Goal: Task Accomplishment & Management: Complete application form

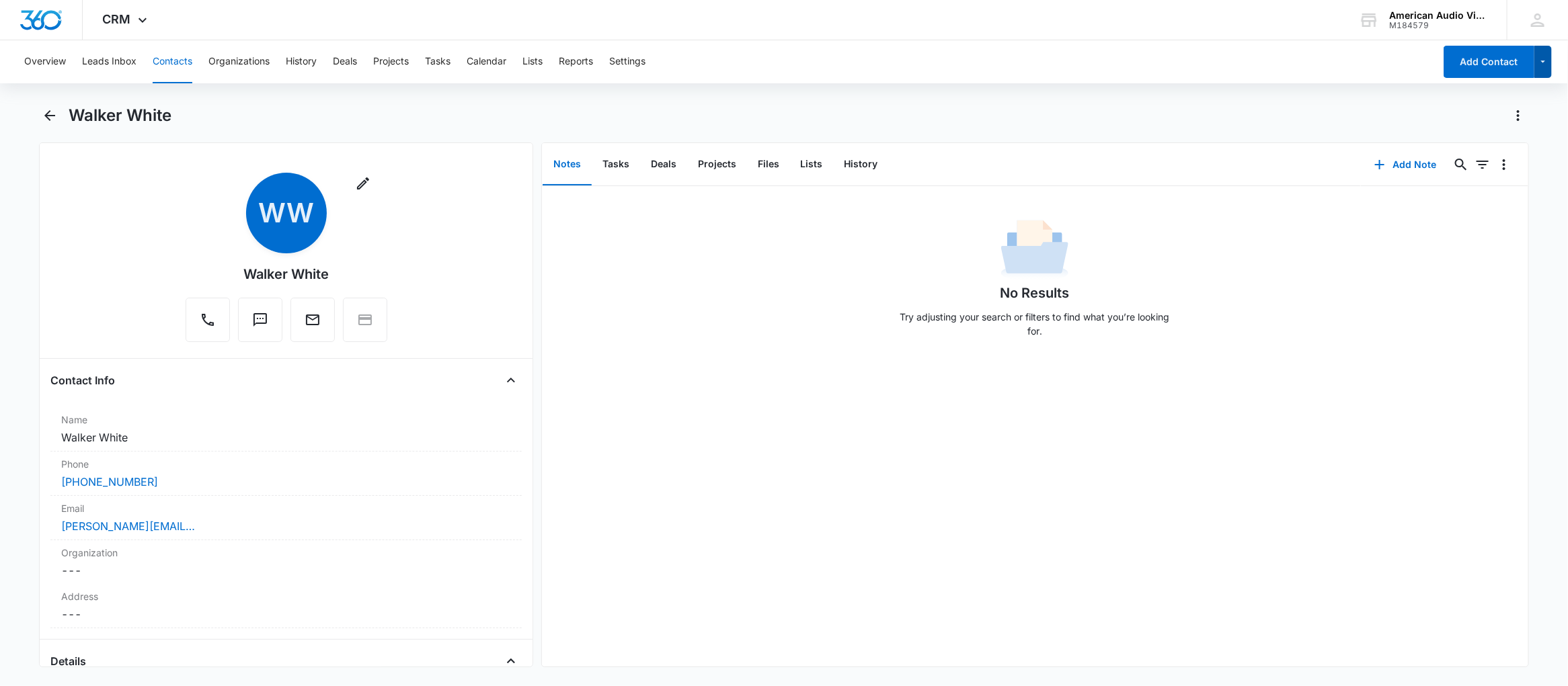
click at [1541, 69] on icon "button" at bounding box center [1544, 62] width 11 height 16
drag, startPoint x: 1281, startPoint y: 69, endPoint x: 1275, endPoint y: 70, distance: 6.1
click at [1281, 69] on div "Overview Leads Inbox Contacts Organizations History Deals Projects Tasks Calend…" at bounding box center [725, 62] width 1418 height 43
click at [163, 66] on button "Contacts" at bounding box center [173, 62] width 40 height 43
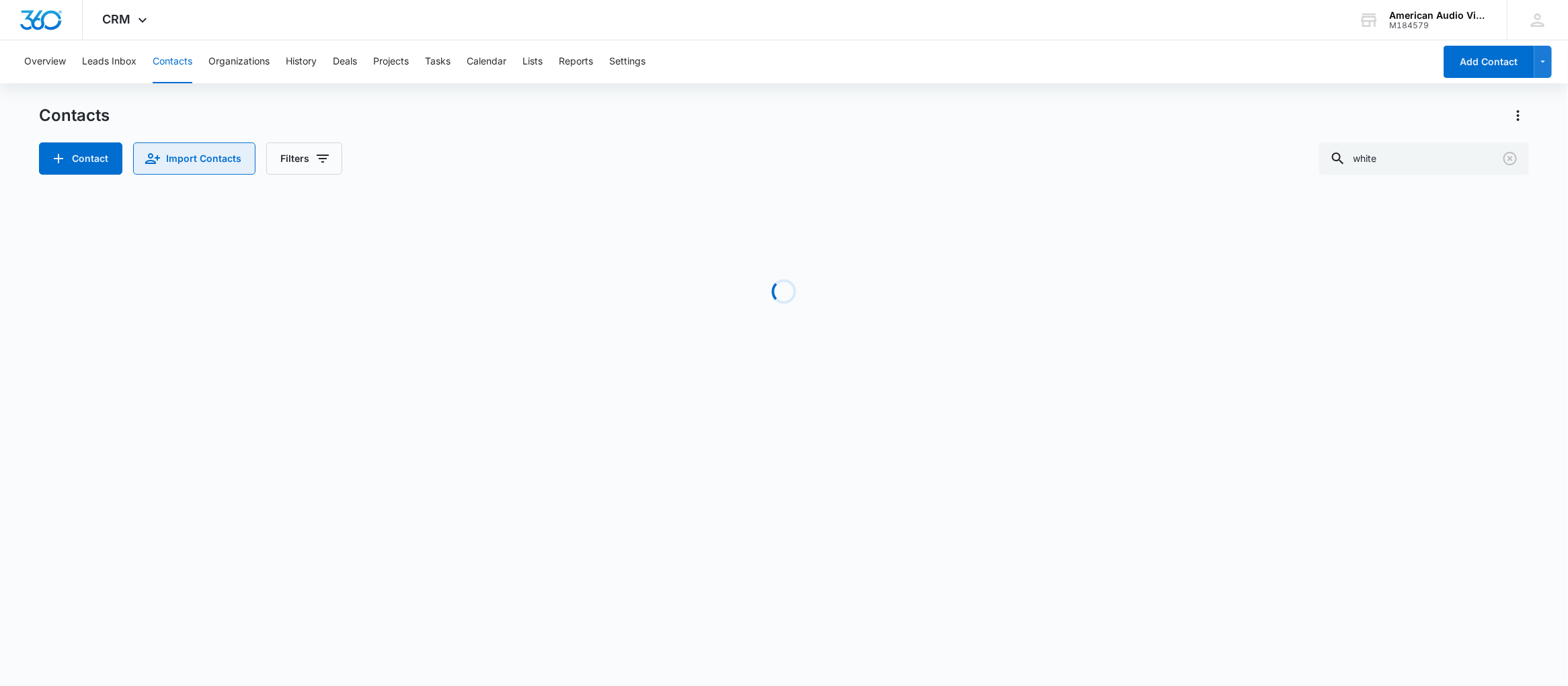
click at [205, 156] on button "Import Contacts" at bounding box center [194, 158] width 122 height 32
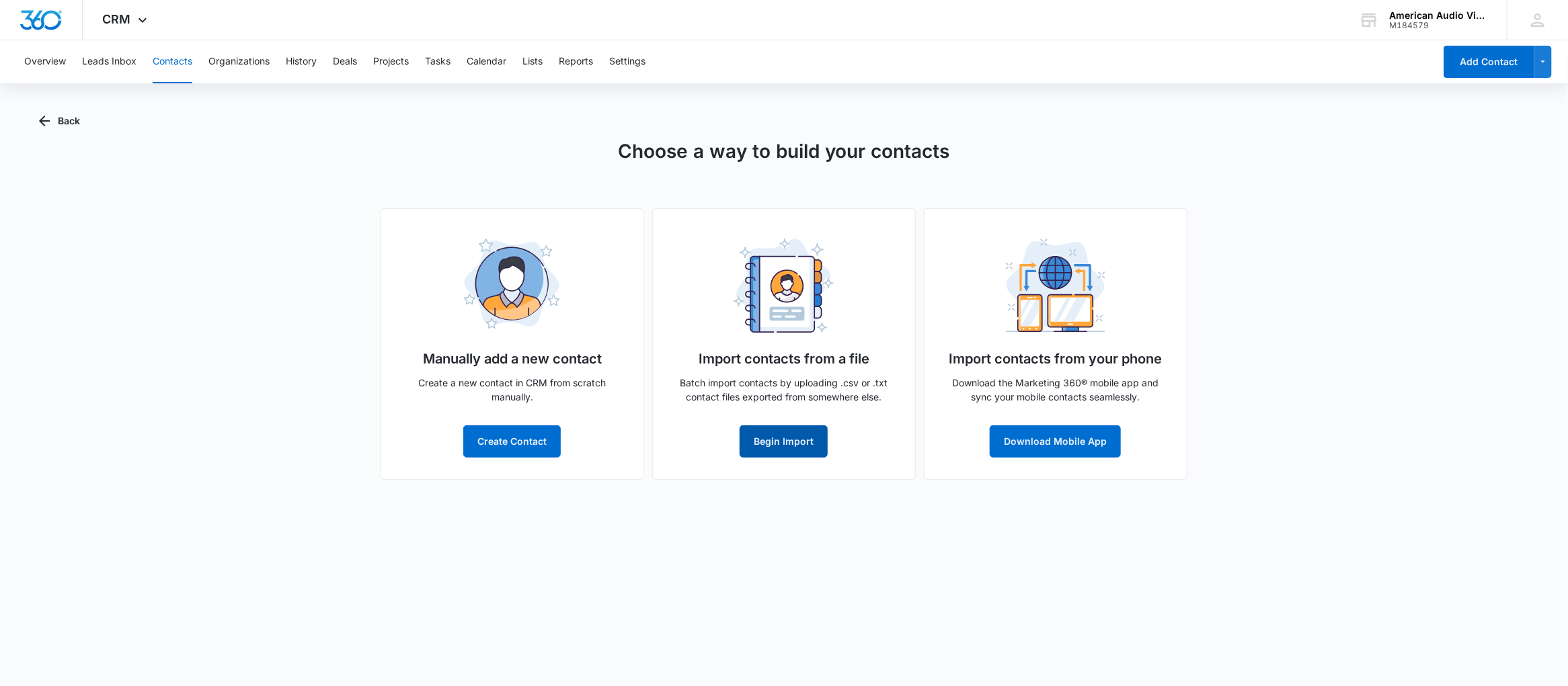
click at [779, 447] on button "Begin Import" at bounding box center [784, 441] width 88 height 32
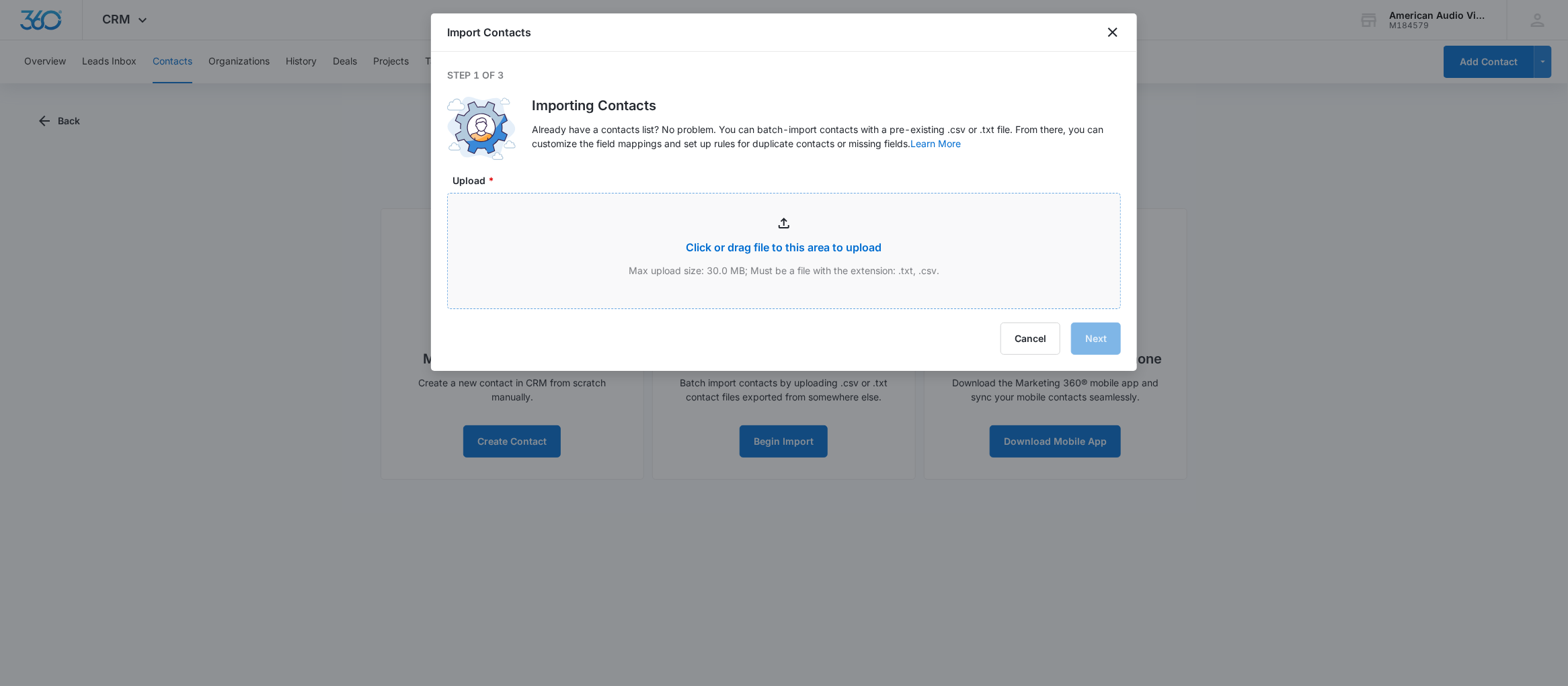
type input "C:\fakepath\Hubspot->M360_081525.csv"
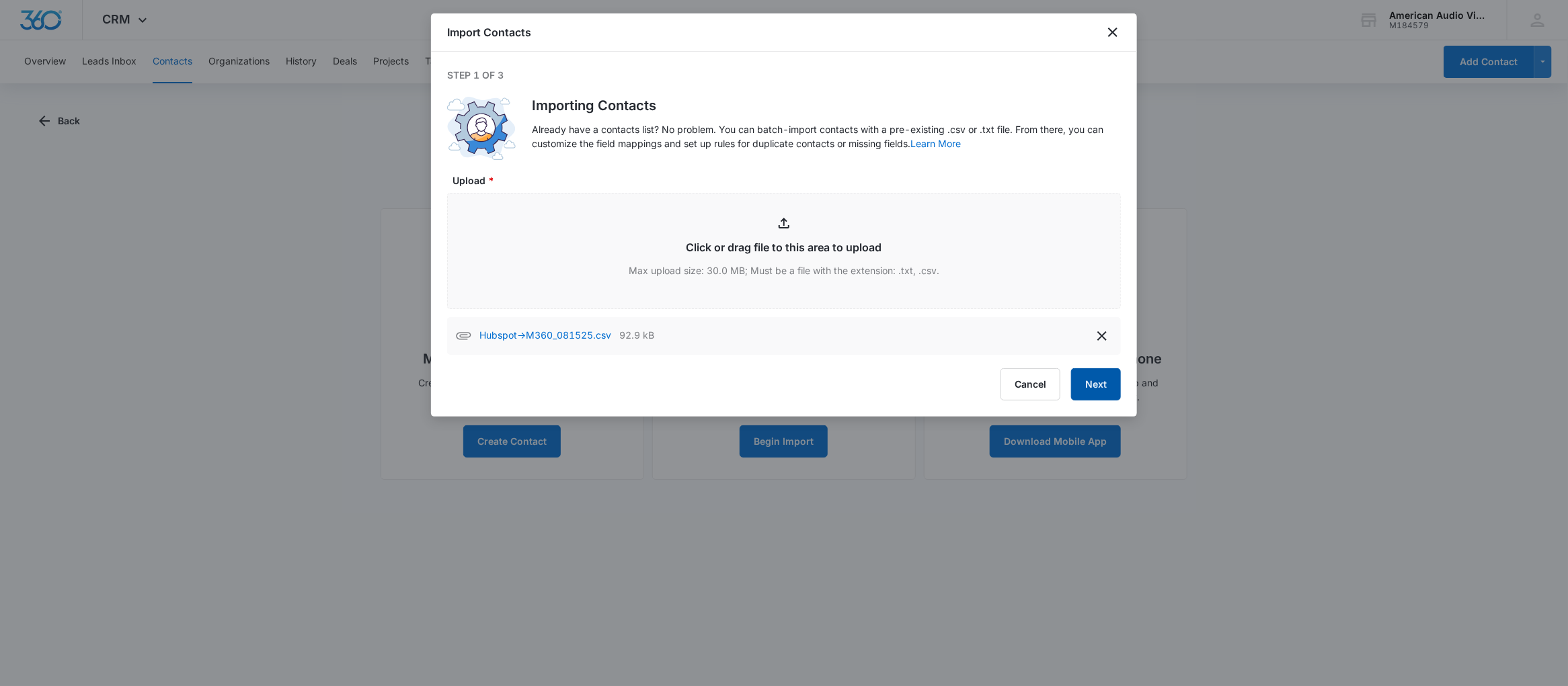
click at [1083, 383] on button "Next" at bounding box center [1096, 384] width 50 height 32
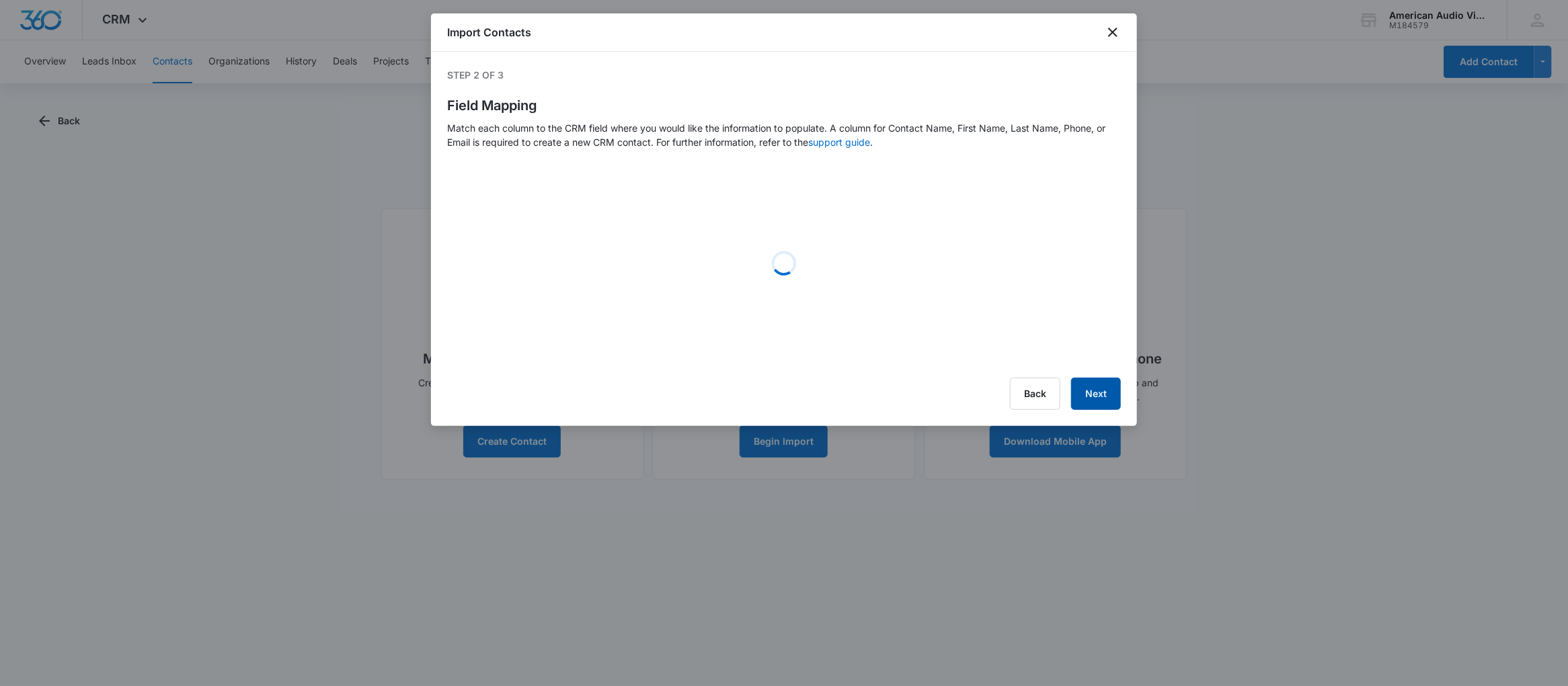
select select "78"
select select "79"
select select "185"
select select "360"
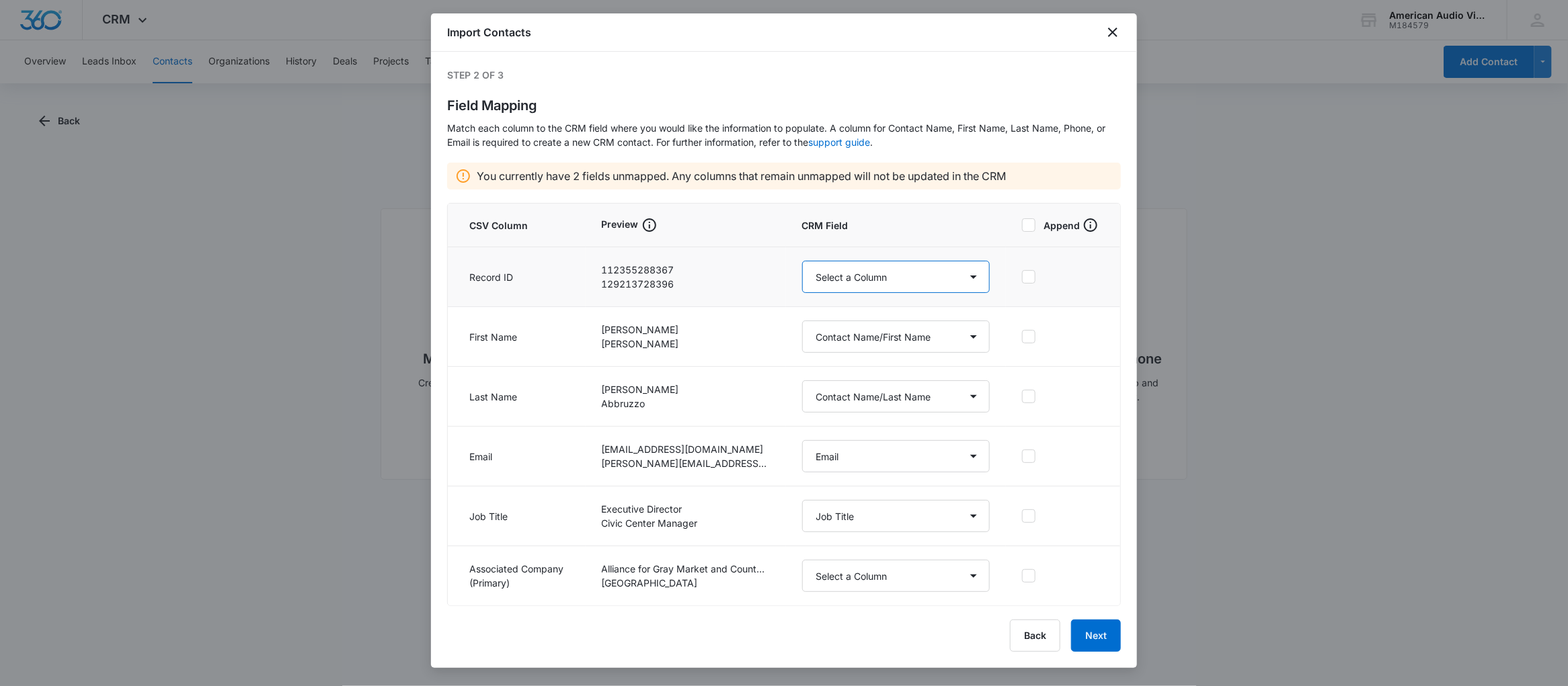
click at [975, 280] on select "Select a Column Address/City Address/Country Address/State Address/Street Addre…" at bounding box center [896, 276] width 188 height 32
click at [973, 576] on select "Select a Column Address/City Address/Country Address/State Address/Street Addre…" at bounding box center [896, 575] width 188 height 32
select select "359"
click at [802, 560] on select "Select a Column Address/City Address/Country Address/State Address/Street Addre…" at bounding box center [896, 575] width 188 height 32
click at [971, 575] on select "Select a Column Address/City Address/Country Address/State Address/Street Addre…" at bounding box center [896, 575] width 188 height 32
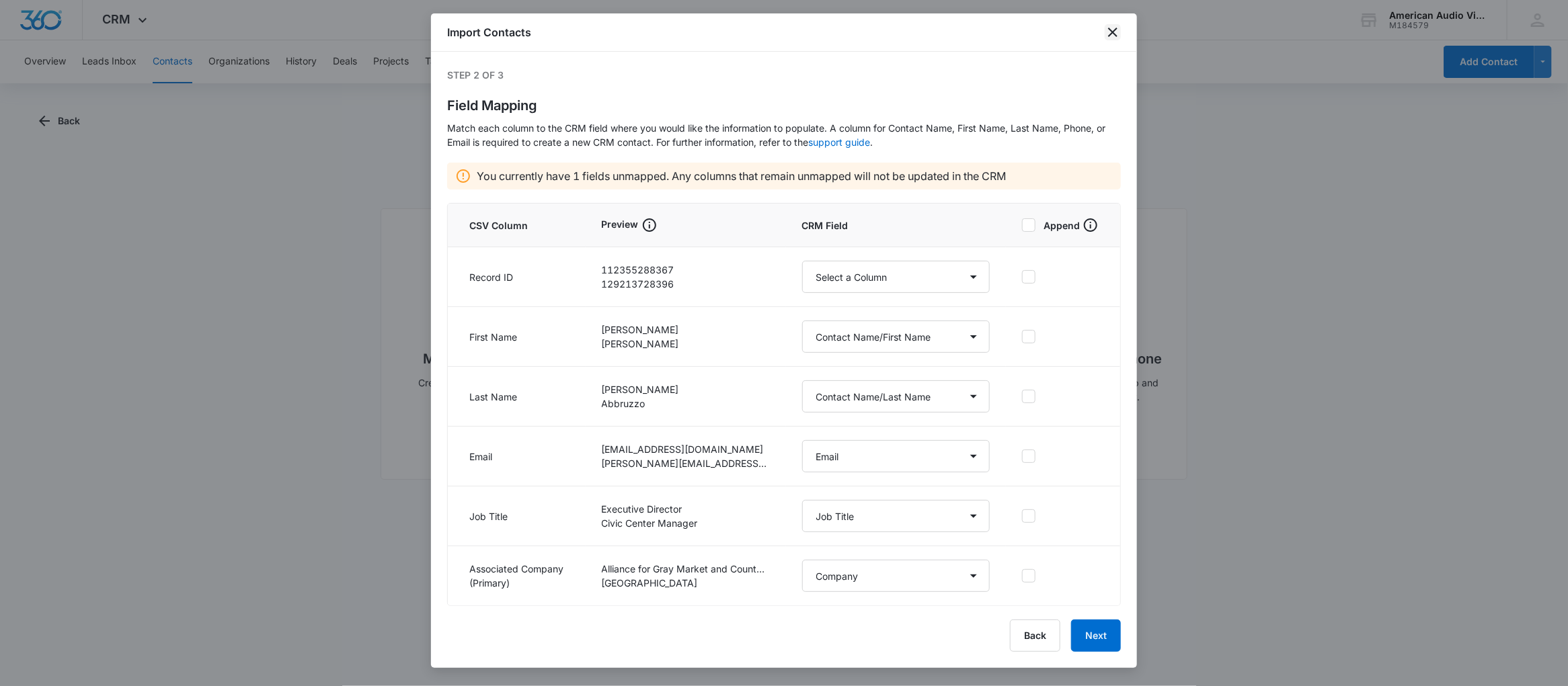
click at [1118, 32] on icon "close" at bounding box center [1113, 32] width 16 height 16
